Goal: Register for event/course

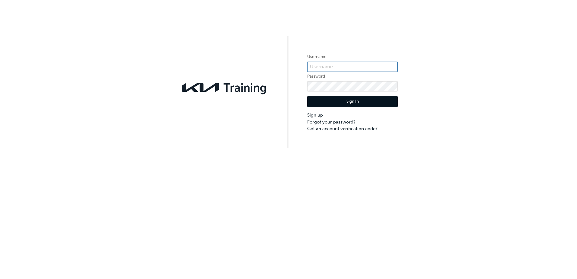
type input "KAUSW511"
click at [323, 99] on button "Sign In" at bounding box center [352, 101] width 91 height 11
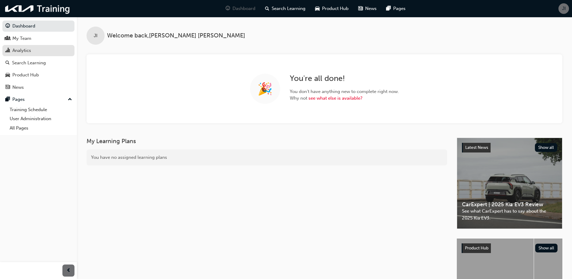
click at [33, 55] on link "Analytics" at bounding box center [38, 50] width 72 height 11
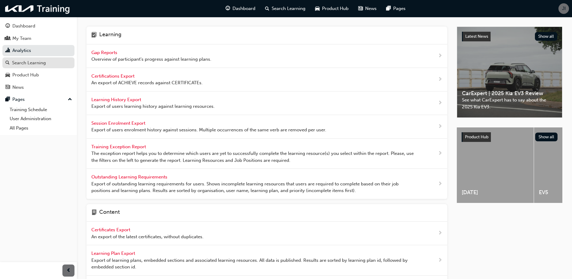
click at [27, 60] on div "Search Learning" at bounding box center [29, 62] width 34 height 7
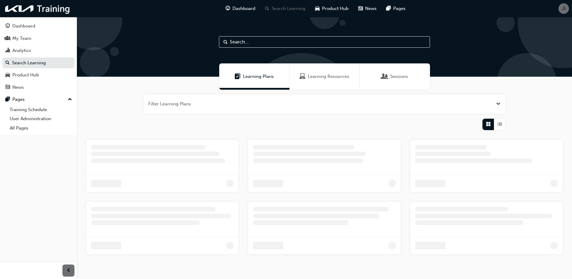
click at [250, 44] on input "text" at bounding box center [324, 41] width 211 height 11
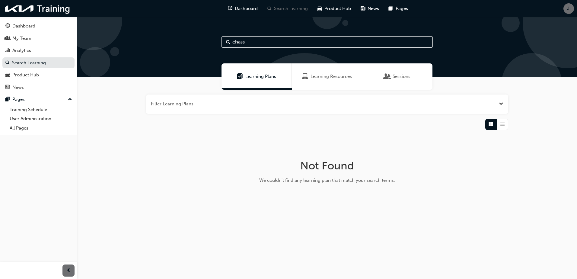
type input "chass"
click at [337, 75] on span "Learning Resources" at bounding box center [331, 76] width 41 height 7
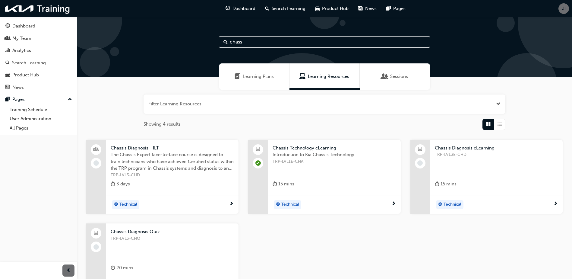
click at [165, 185] on div "3 days" at bounding box center [172, 185] width 123 height 10
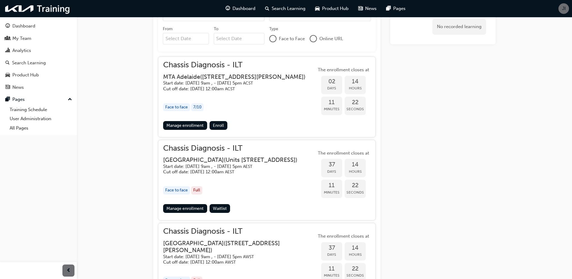
scroll to position [256, 0]
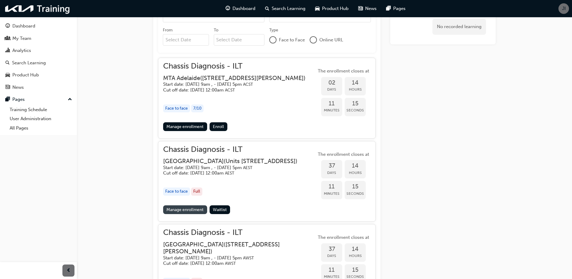
click at [193, 214] on link "Manage enrollment" at bounding box center [185, 209] width 44 height 9
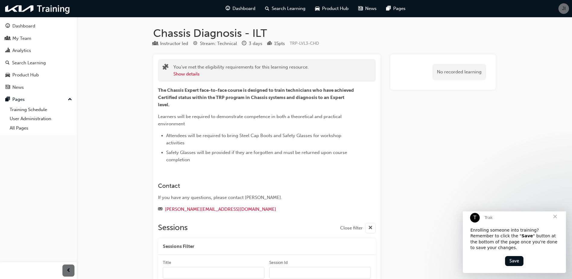
scroll to position [256, 0]
